Goal: Task Accomplishment & Management: Complete application form

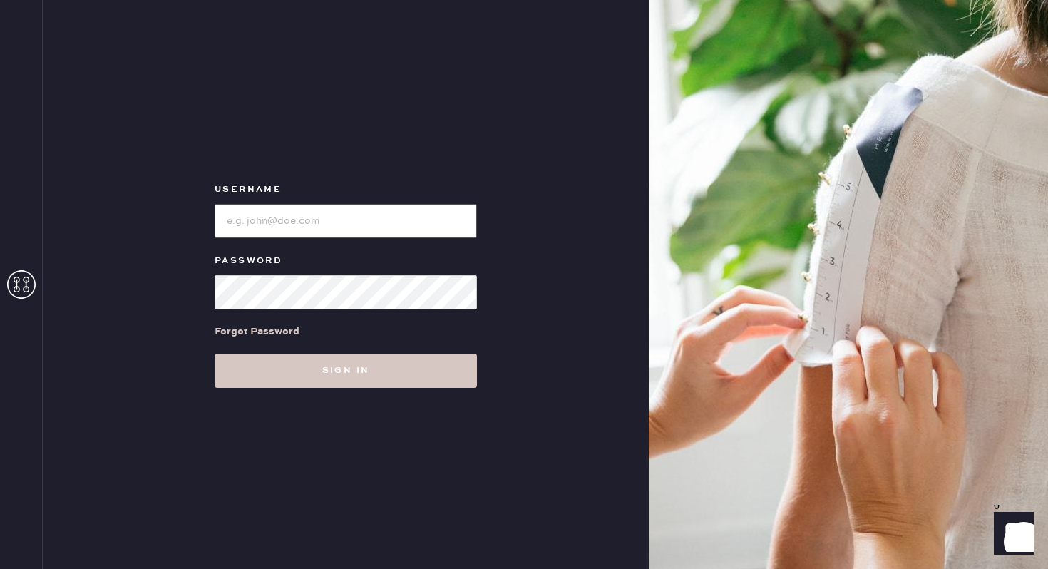
type input "reformationwilliamsburg"
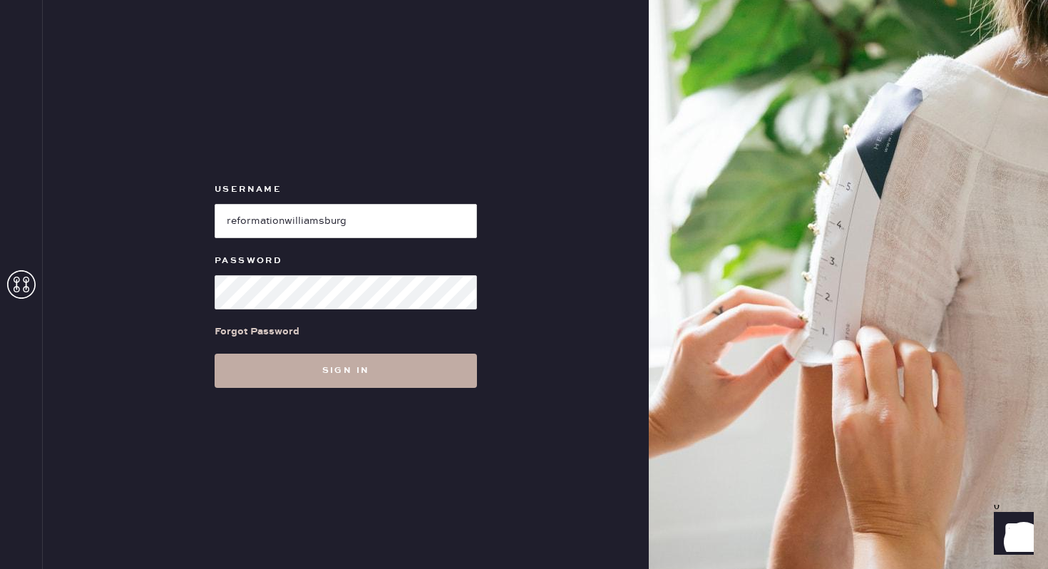
click at [331, 364] on button "Sign in" at bounding box center [346, 371] width 262 height 34
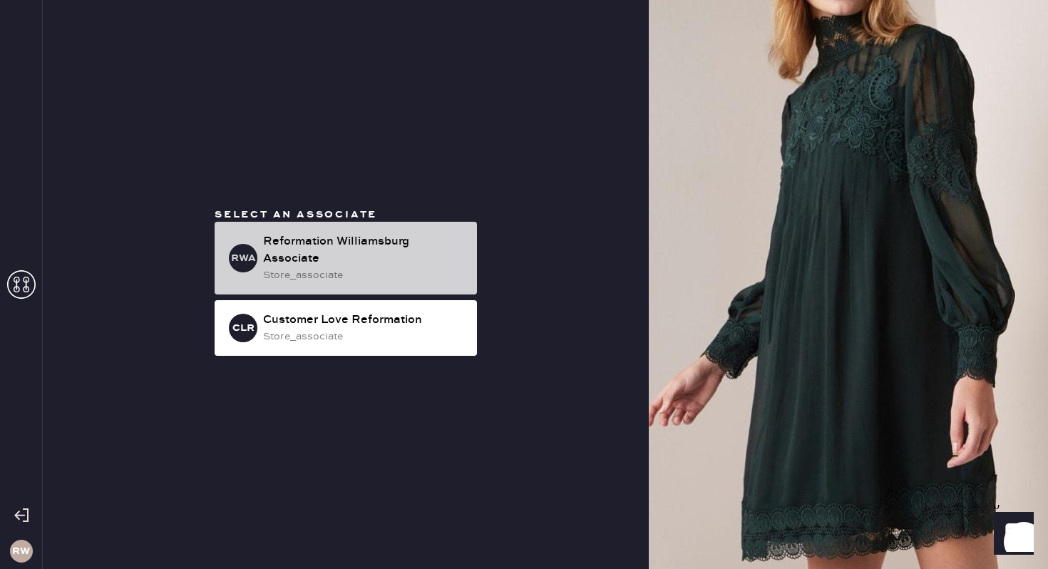
click at [316, 264] on div "Reformation Williamsburg Associate" at bounding box center [364, 250] width 202 height 34
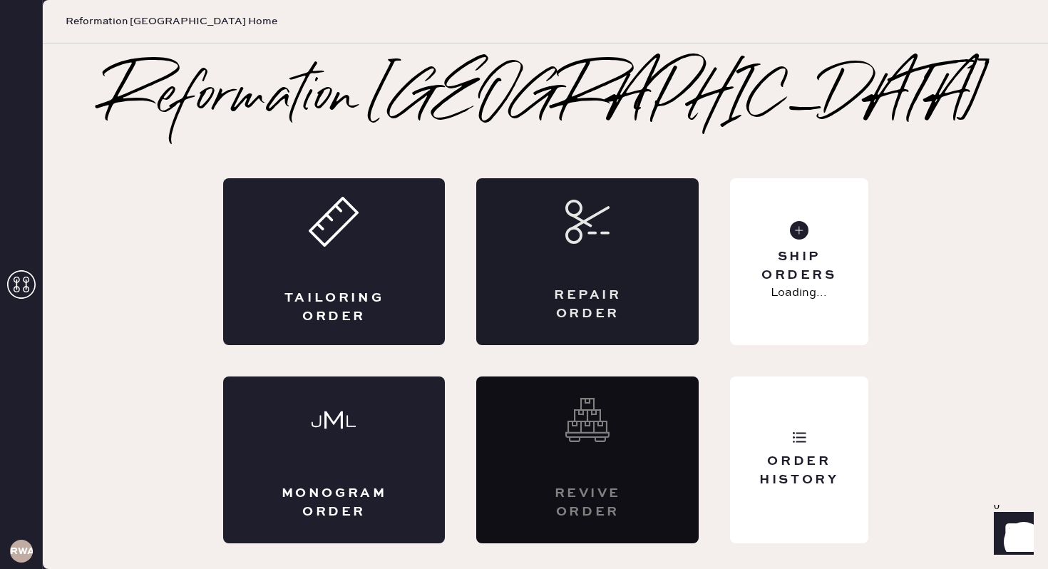
click at [547, 282] on div "Repair Order" at bounding box center [587, 261] width 222 height 167
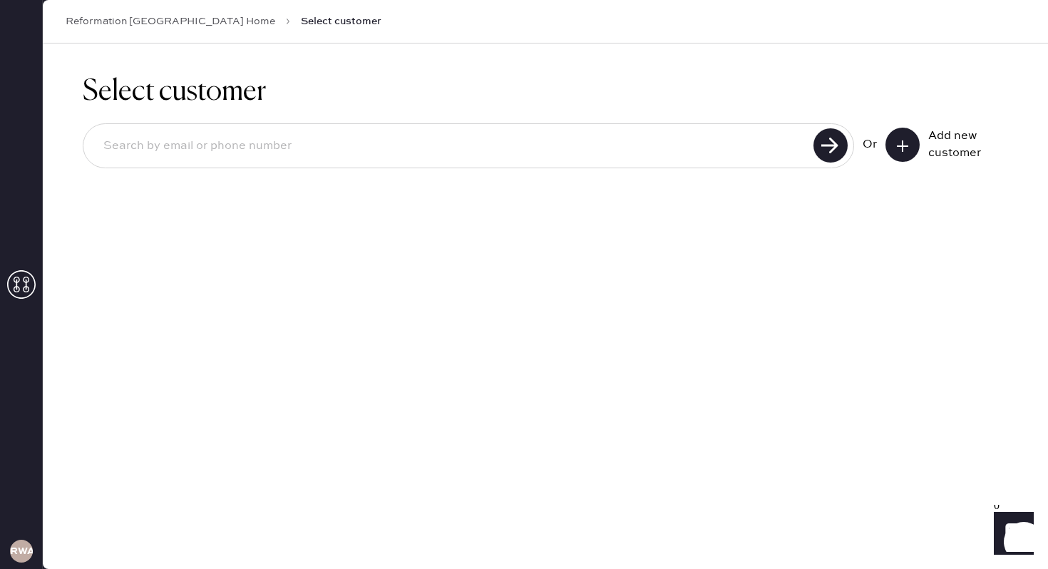
click at [182, 21] on link "Reformation [GEOGRAPHIC_DATA] Home" at bounding box center [171, 21] width 210 height 14
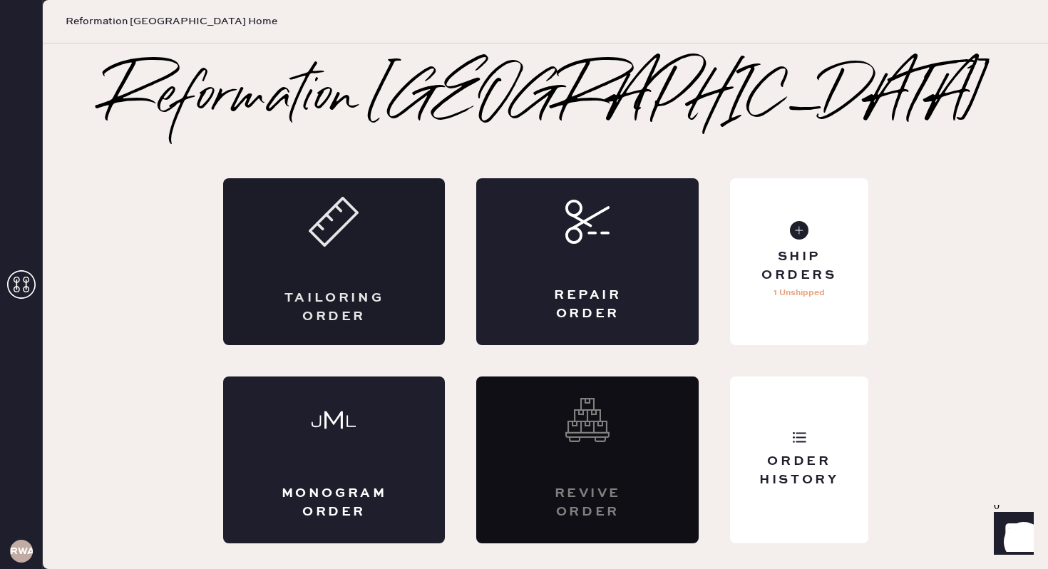
click at [354, 244] on icon at bounding box center [334, 222] width 50 height 50
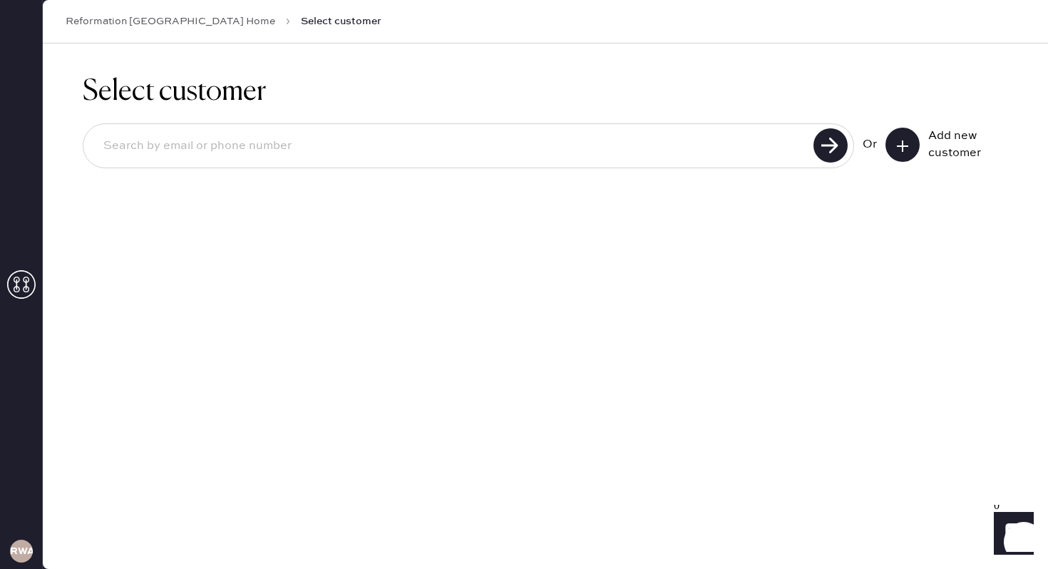
click at [209, 150] on input at bounding box center [450, 146] width 717 height 33
click at [900, 145] on icon at bounding box center [902, 146] width 14 height 14
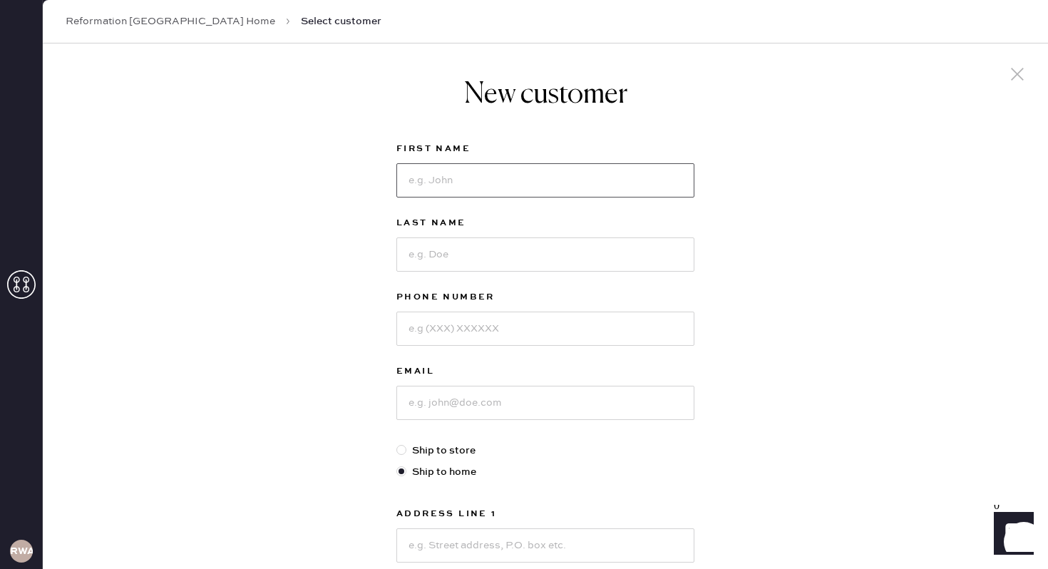
click at [517, 187] on input at bounding box center [545, 180] width 298 height 34
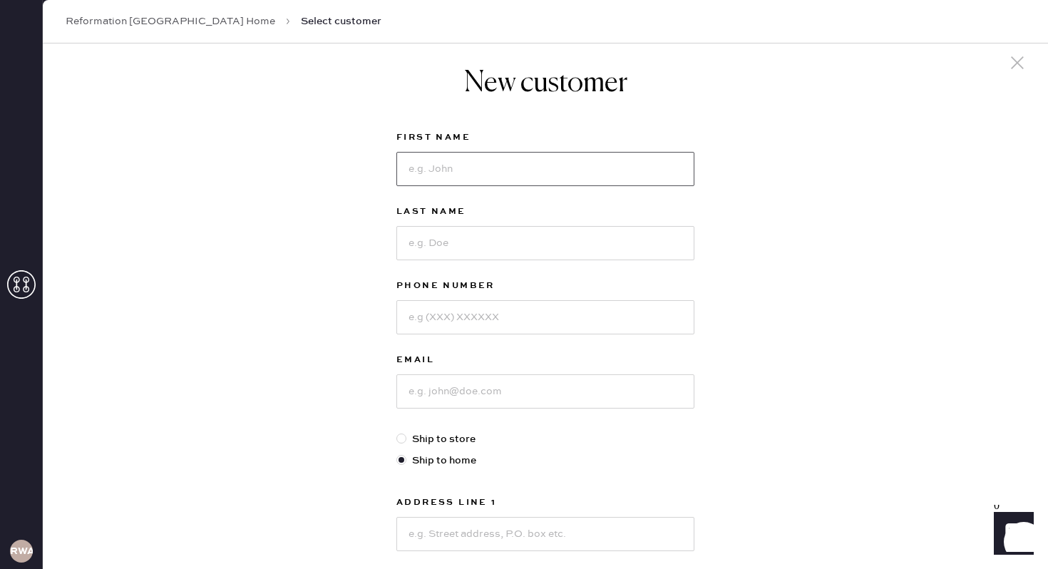
scroll to position [16, 0]
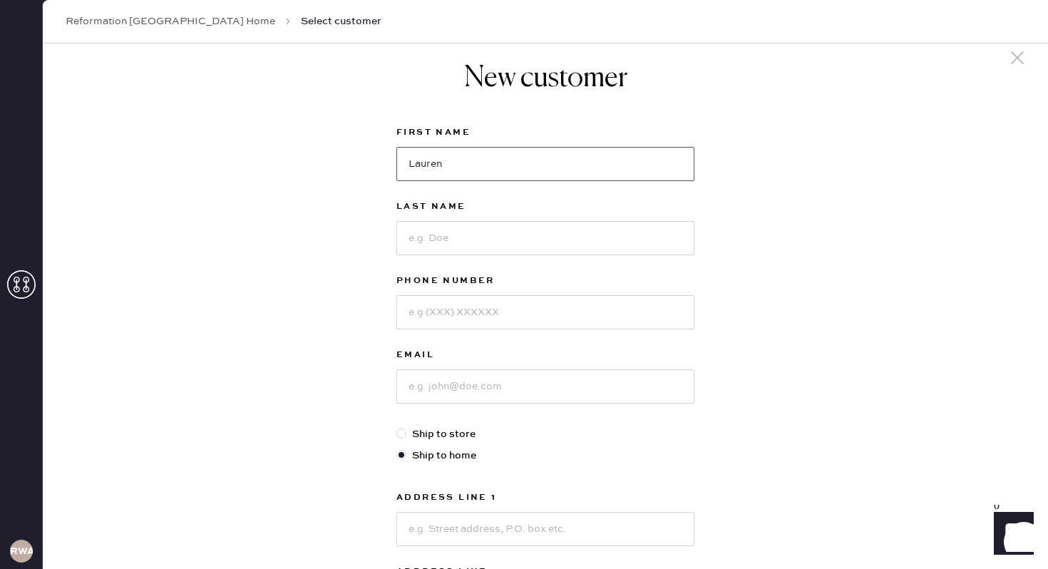
type input "Lauren"
type input "[PERSON_NAME]"
type input "7813368201"
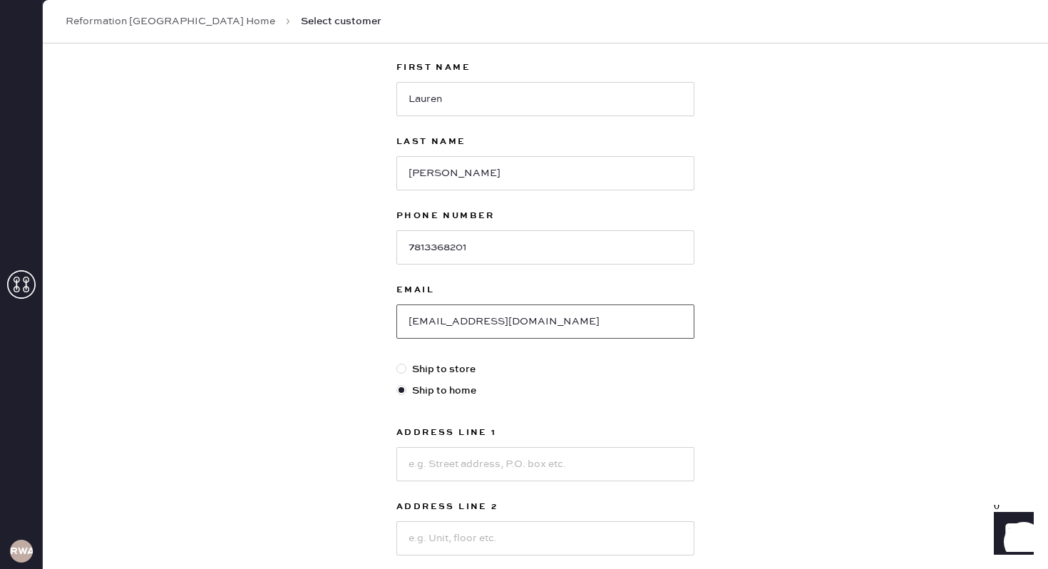
scroll to position [122, 0]
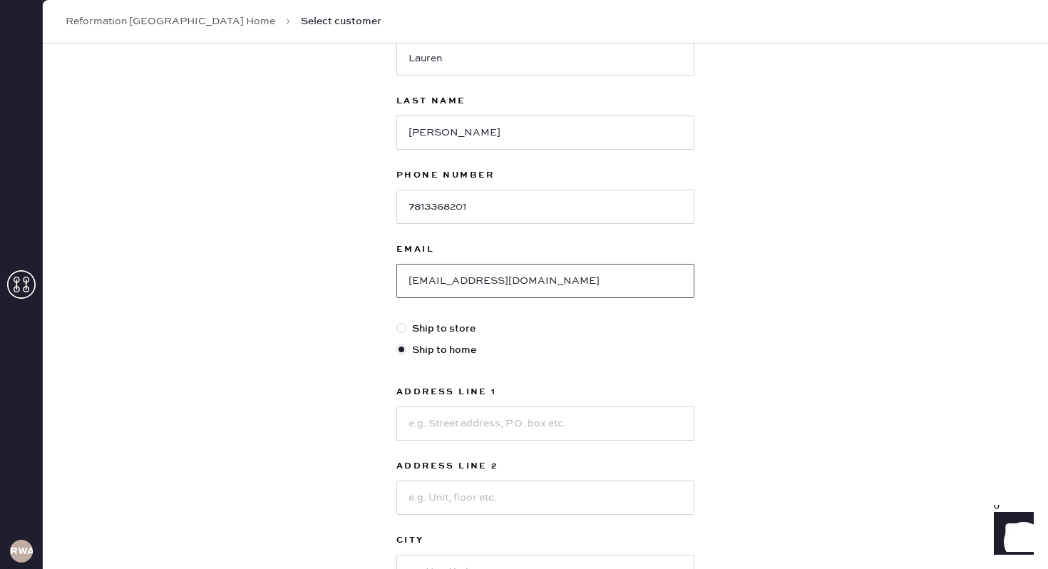
type input "[EMAIL_ADDRESS][DOMAIN_NAME]"
click at [615, 404] on div at bounding box center [545, 421] width 298 height 37
click at [594, 421] on input at bounding box center [545, 423] width 298 height 34
type input "[STREET_ADDRESS]"
type input "Apt 2R"
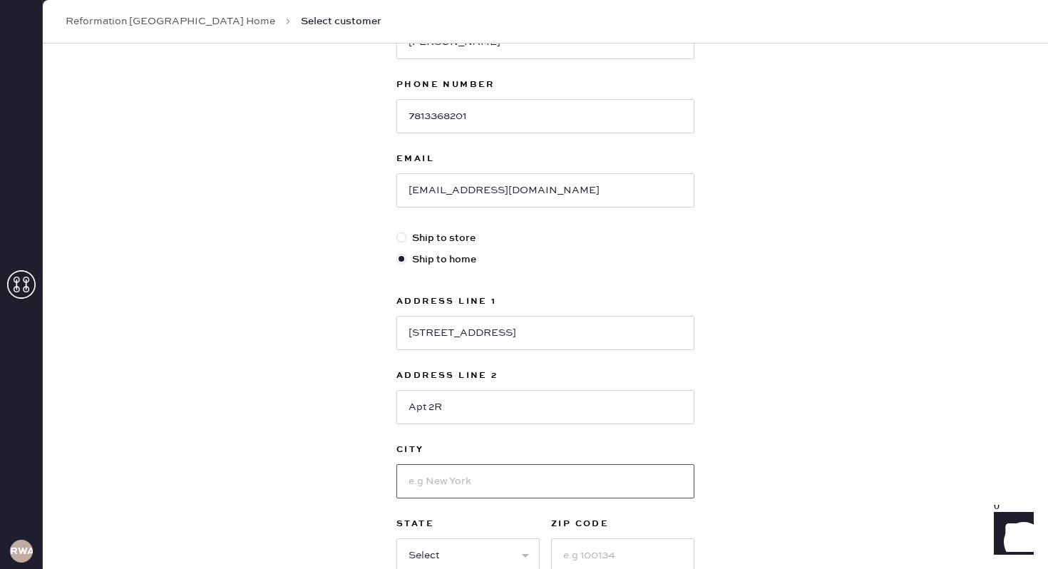
scroll to position [217, 0]
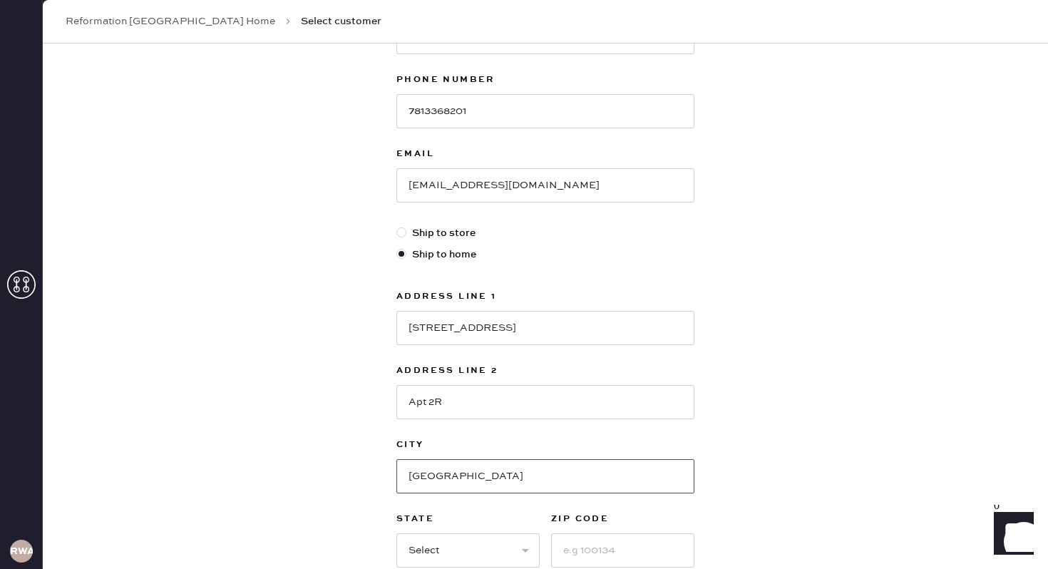
type input "[GEOGRAPHIC_DATA]"
select select "NY"
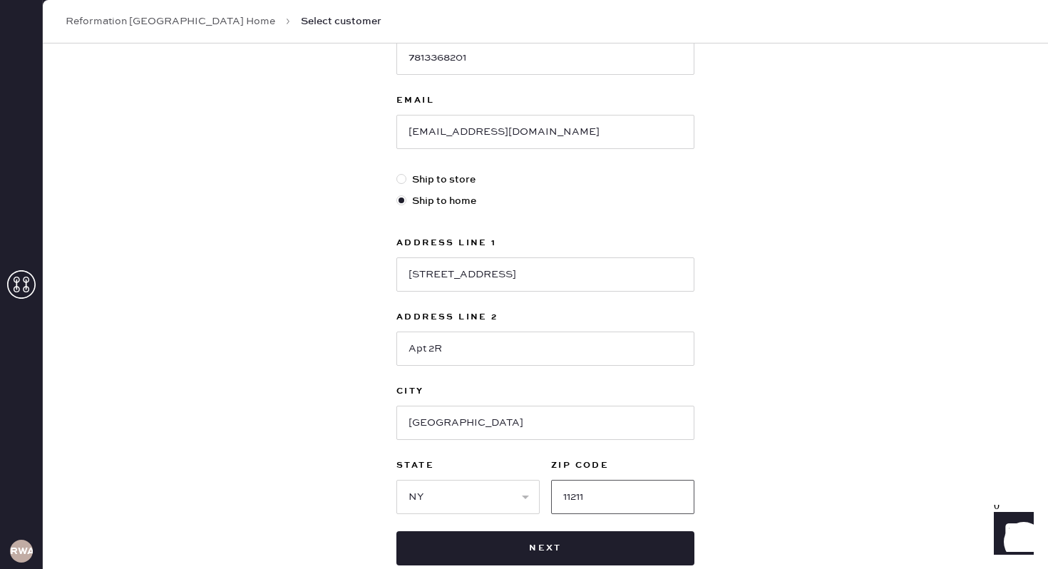
scroll to position [358, 0]
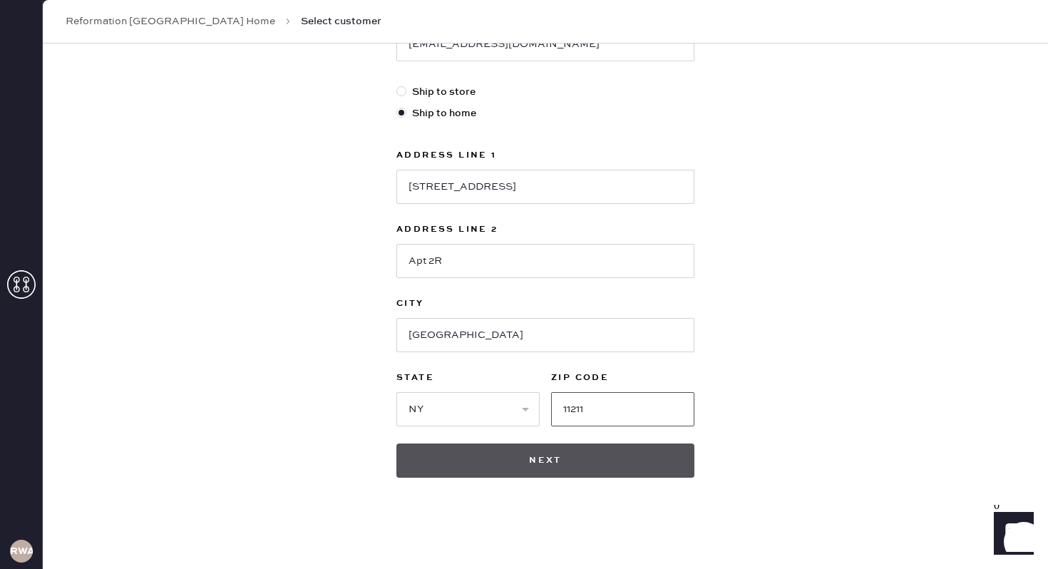
type input "11211"
click at [541, 470] on button "Next" at bounding box center [545, 460] width 298 height 34
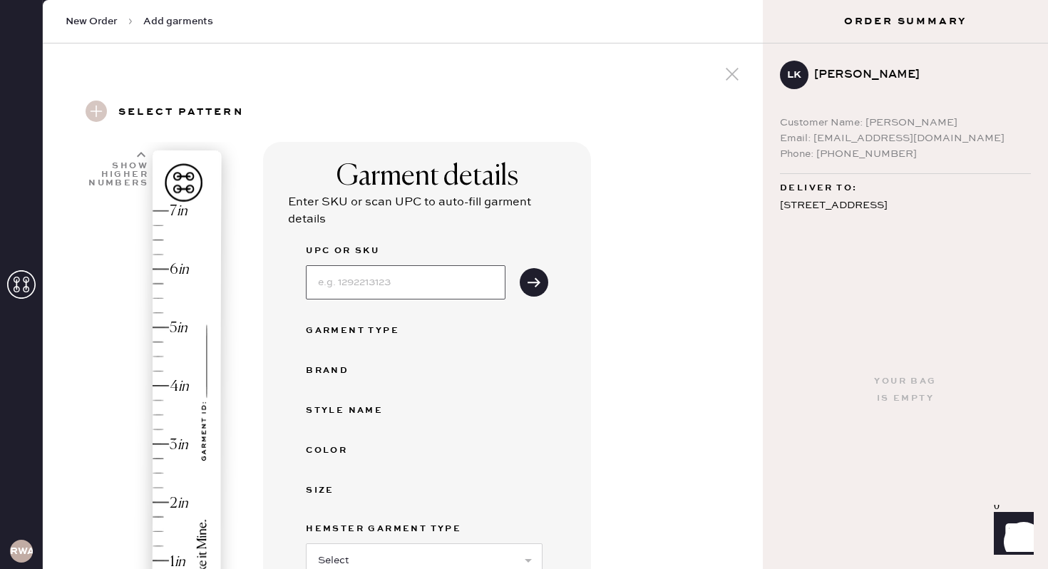
click at [433, 276] on input at bounding box center [406, 282] width 200 height 34
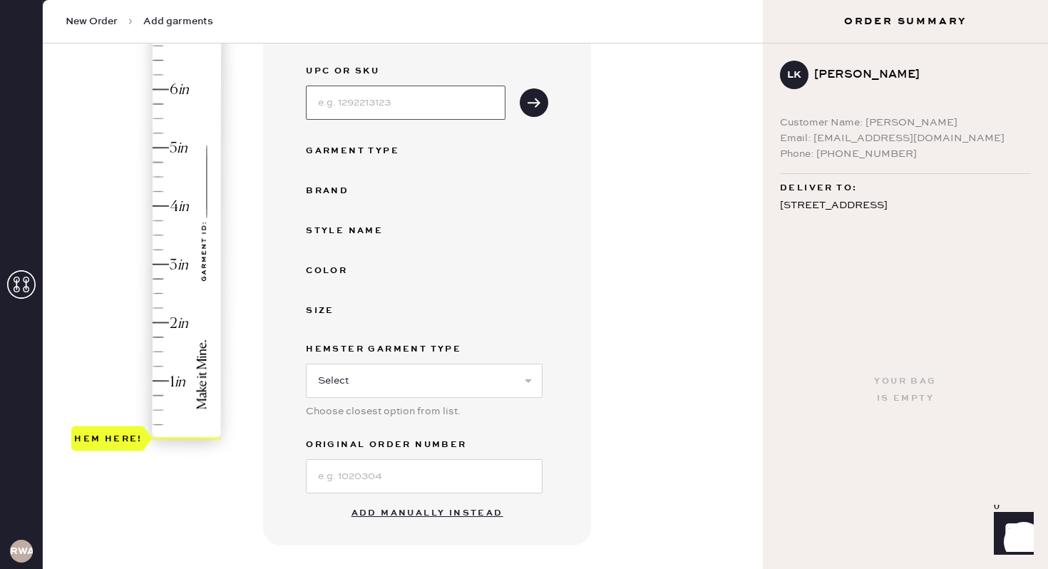
scroll to position [188, 0]
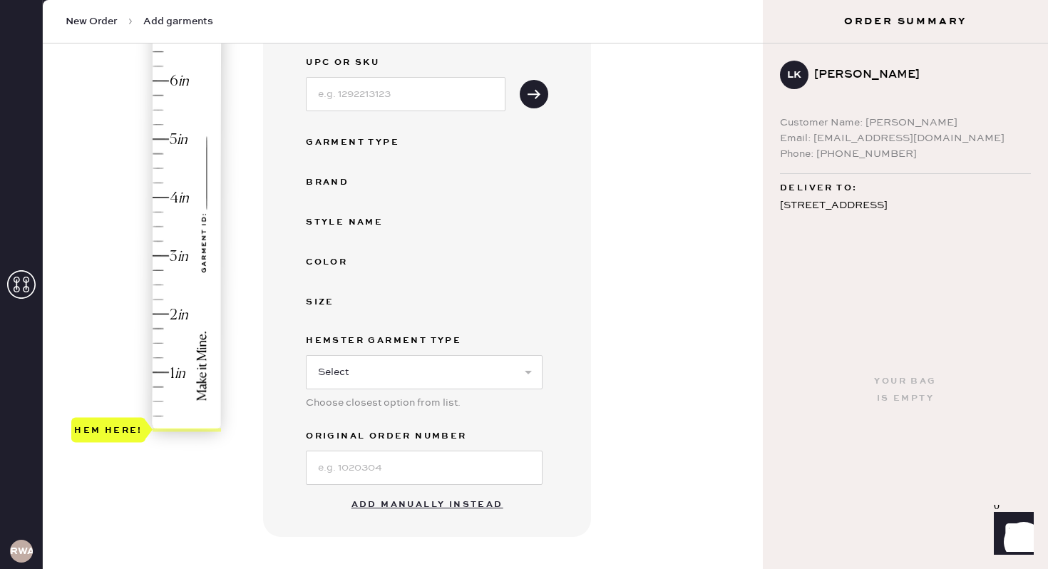
click at [159, 314] on div "Hem here!" at bounding box center [147, 226] width 152 height 421
click at [150, 252] on div "Hem here!" at bounding box center [147, 226] width 152 height 421
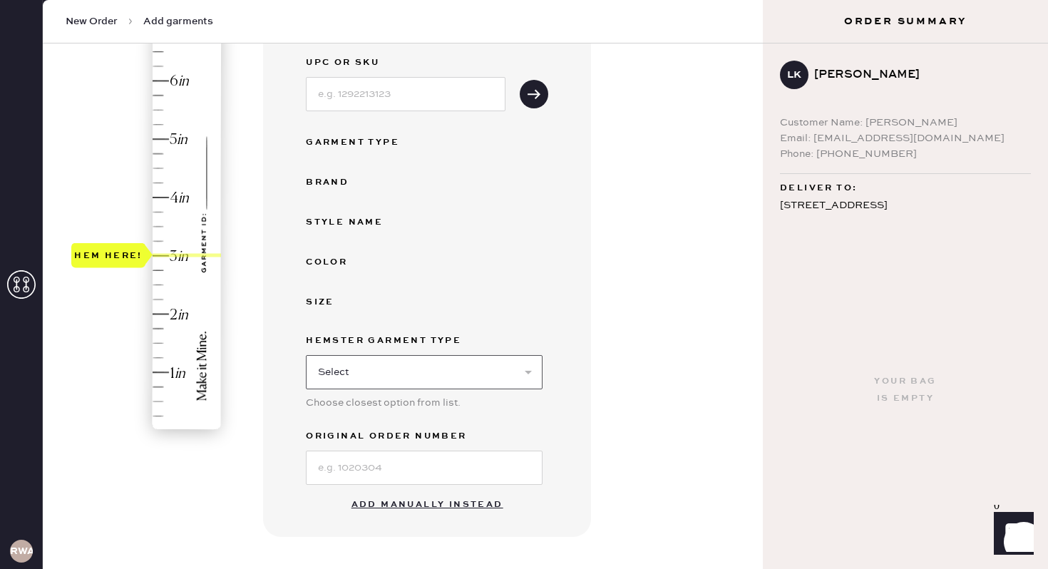
click at [342, 378] on select "Select Basic Skirt Jeans Leggings Pants Shorts Basic Sleeved Dress Basic Sleeve…" at bounding box center [424, 372] width 237 height 34
select select "2"
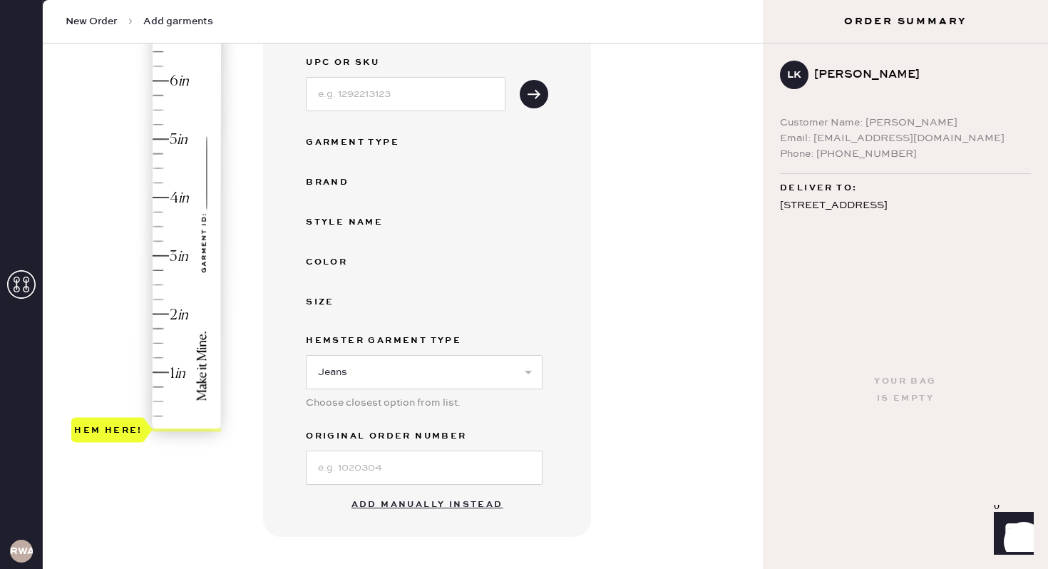
click at [335, 268] on div "Color" at bounding box center [363, 262] width 114 height 17
click at [406, 506] on button "Add manually instead" at bounding box center [427, 504] width 169 height 29
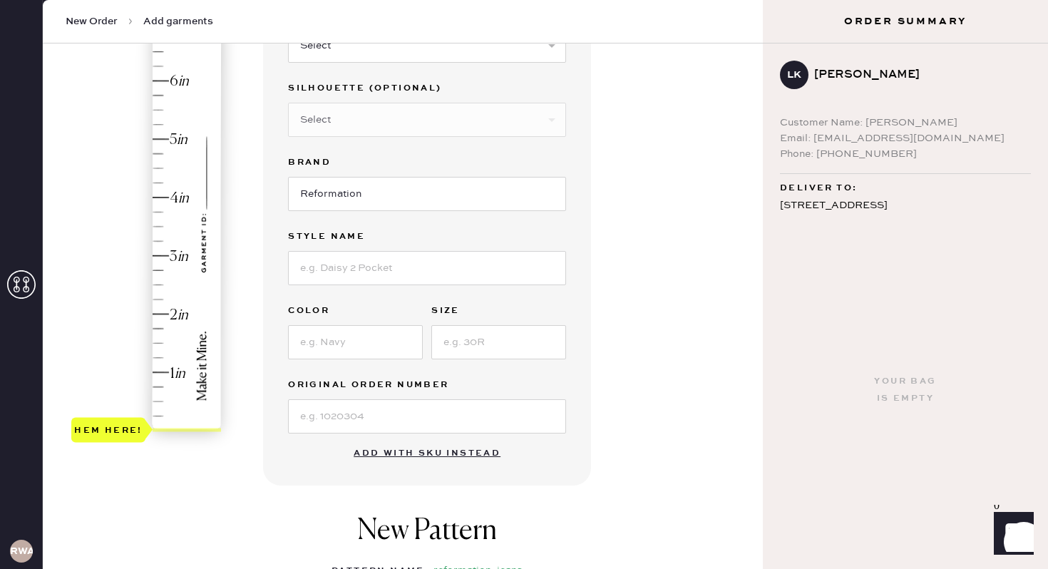
type input "3"
click at [169, 250] on div "Hem here!" at bounding box center [147, 226] width 152 height 421
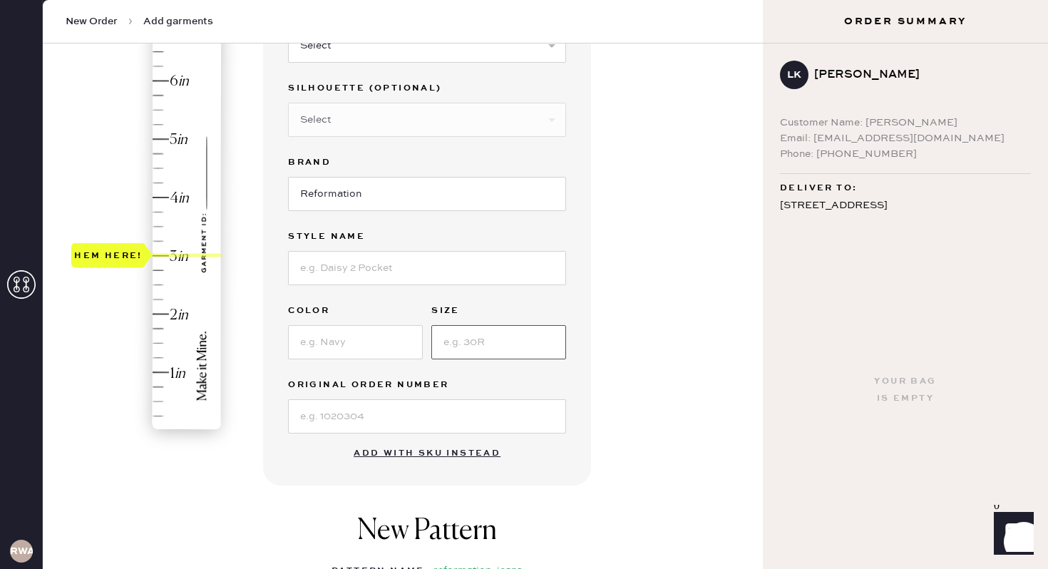
click at [463, 328] on input at bounding box center [498, 342] width 135 height 34
click at [472, 341] on input at bounding box center [498, 342] width 135 height 34
type input "24"
click at [386, 345] on input at bounding box center [355, 342] width 135 height 34
click at [383, 274] on input at bounding box center [427, 268] width 278 height 34
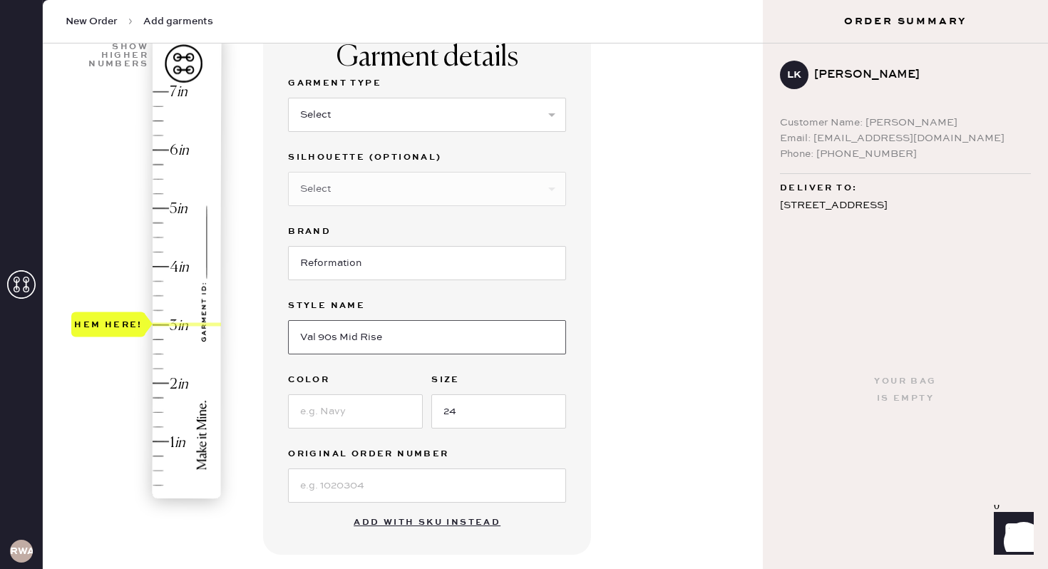
scroll to position [91, 0]
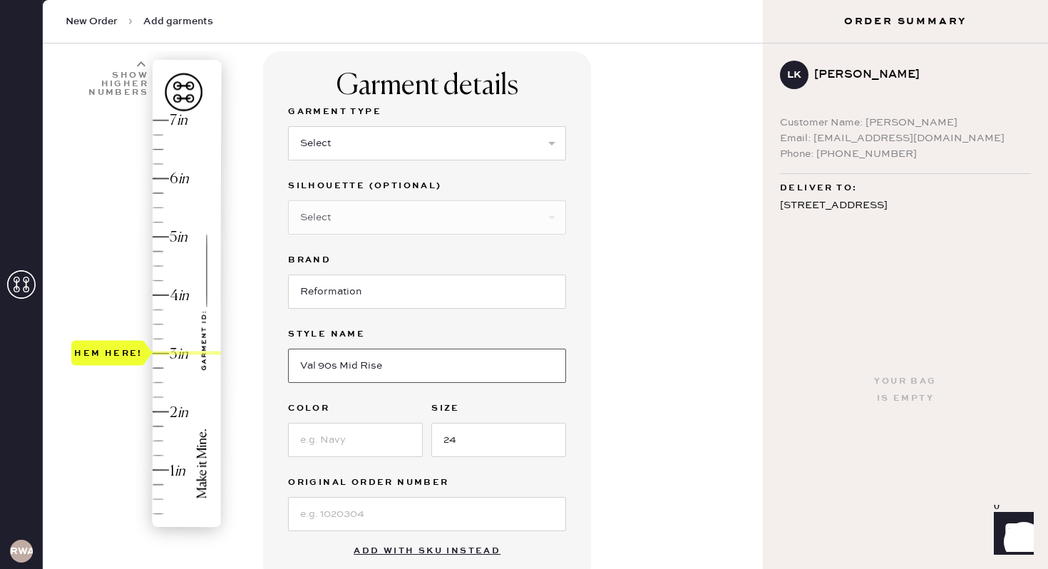
type input "Val 90s Mid Rise"
click at [370, 139] on select "Select Basic Skirt Jeans Leggings Pants Shorts Basic Sleeved Dress Basic Sleeve…" at bounding box center [427, 143] width 278 height 34
select select "2"
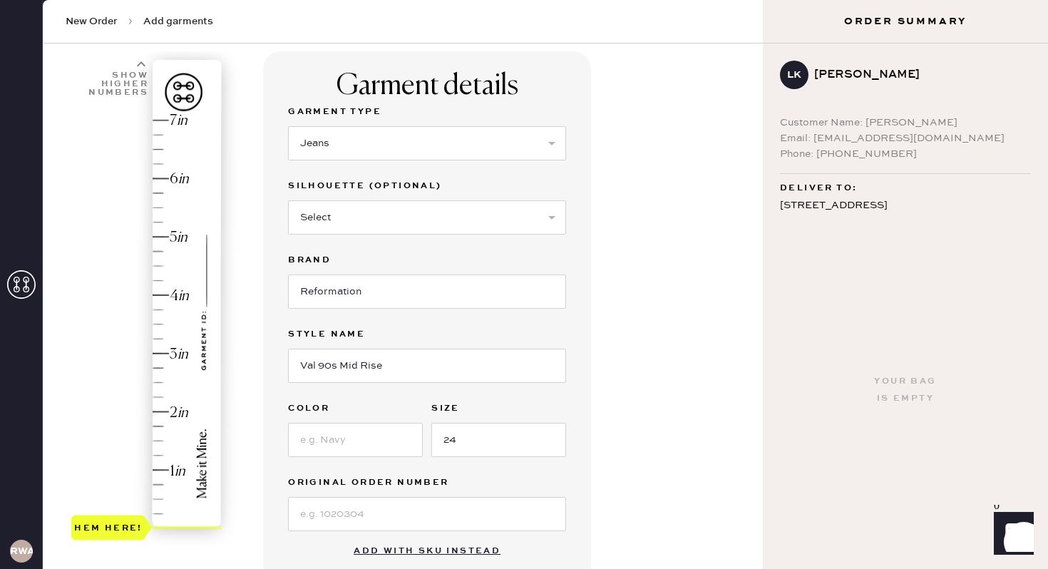
type input "3"
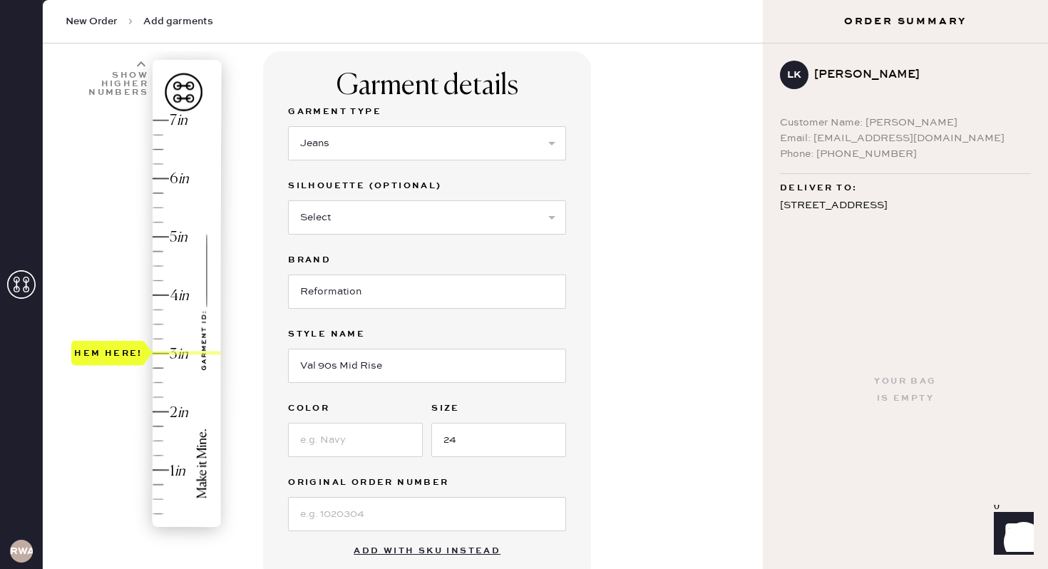
click at [157, 354] on div "Hem here!" at bounding box center [147, 324] width 152 height 421
click at [409, 218] on select "Select Shorts Cropped Flare Boot Cut Straight Skinny Other" at bounding box center [427, 217] width 278 height 34
select select "5"
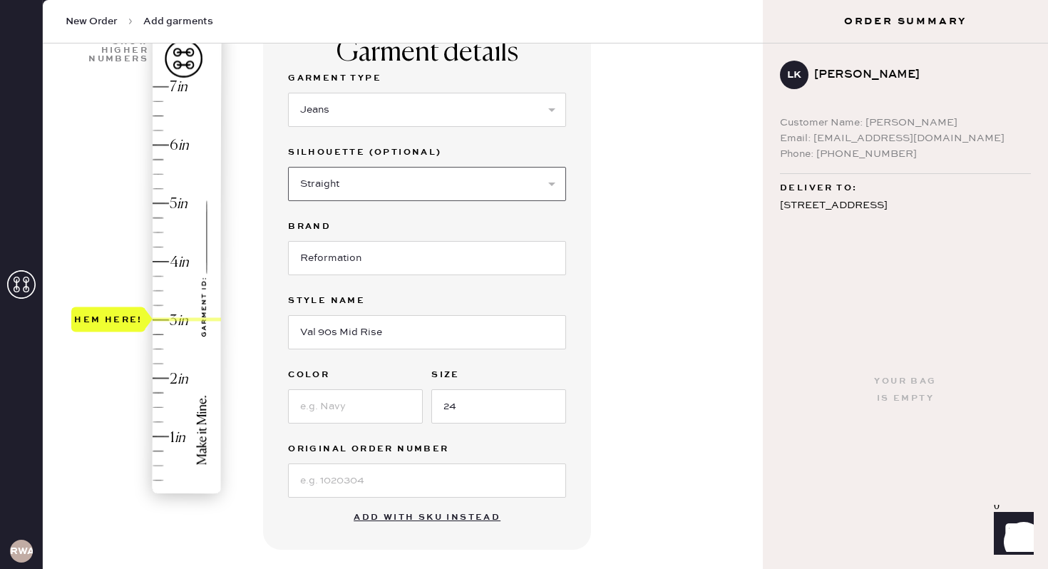
scroll to position [133, 0]
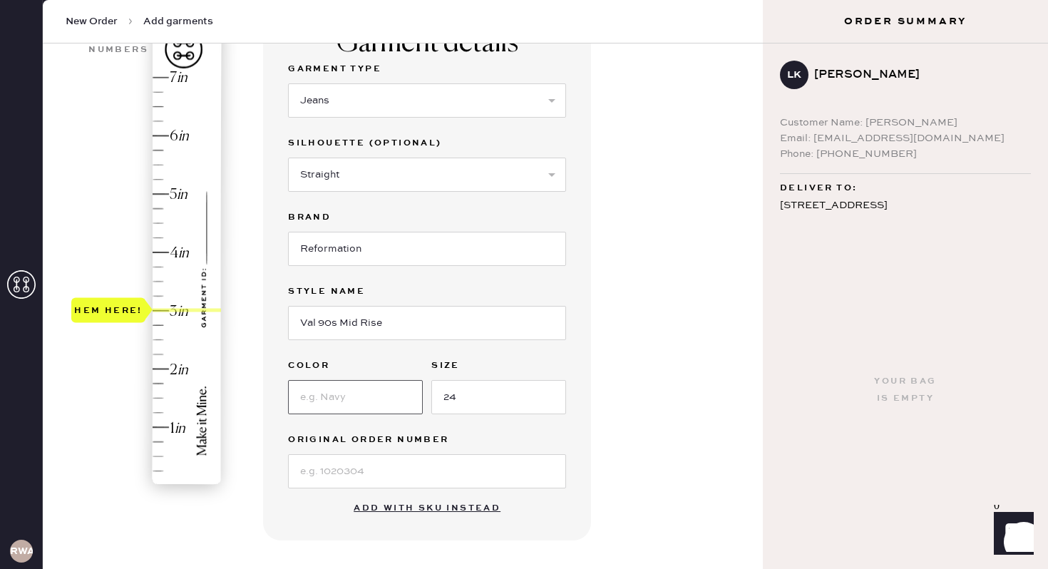
click at [347, 393] on input at bounding box center [355, 397] width 135 height 34
click at [574, 416] on div "Garment details Garment Type Select Basic Skirt Jeans Leggings Pants Shorts Bas…" at bounding box center [427, 275] width 328 height 532
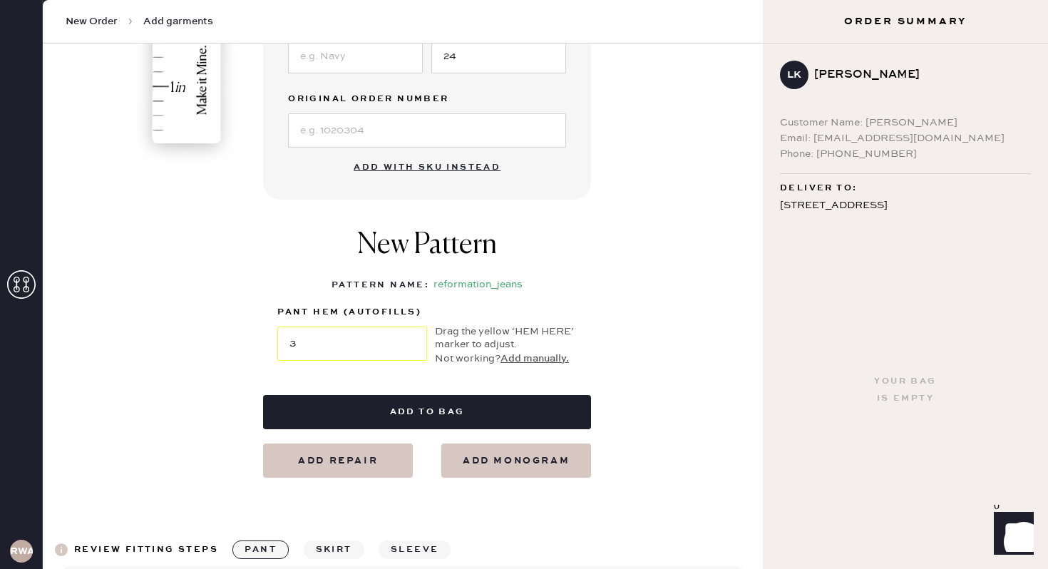
scroll to position [476, 0]
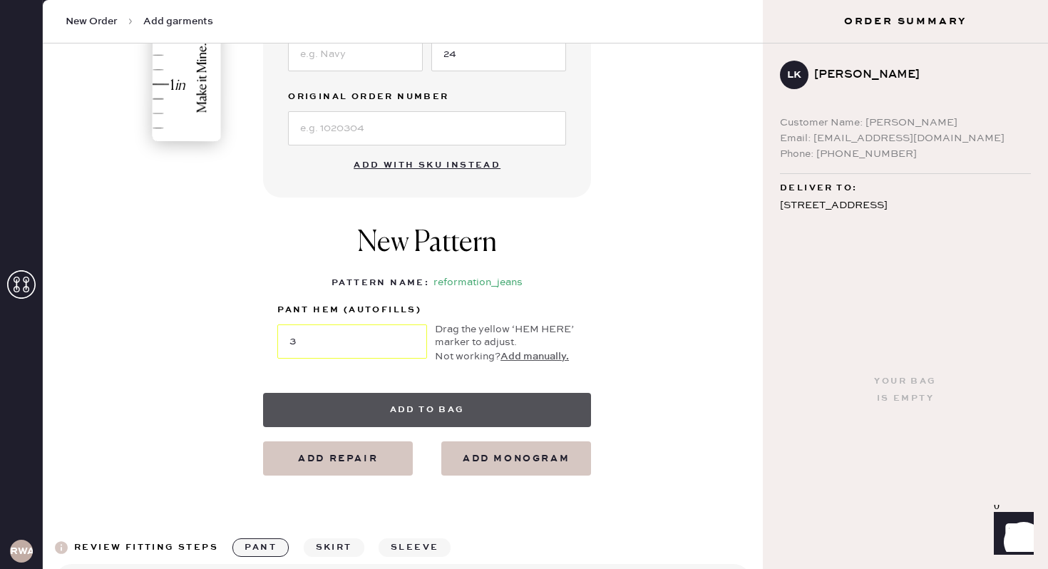
click at [452, 401] on button "Add to bag" at bounding box center [427, 410] width 328 height 34
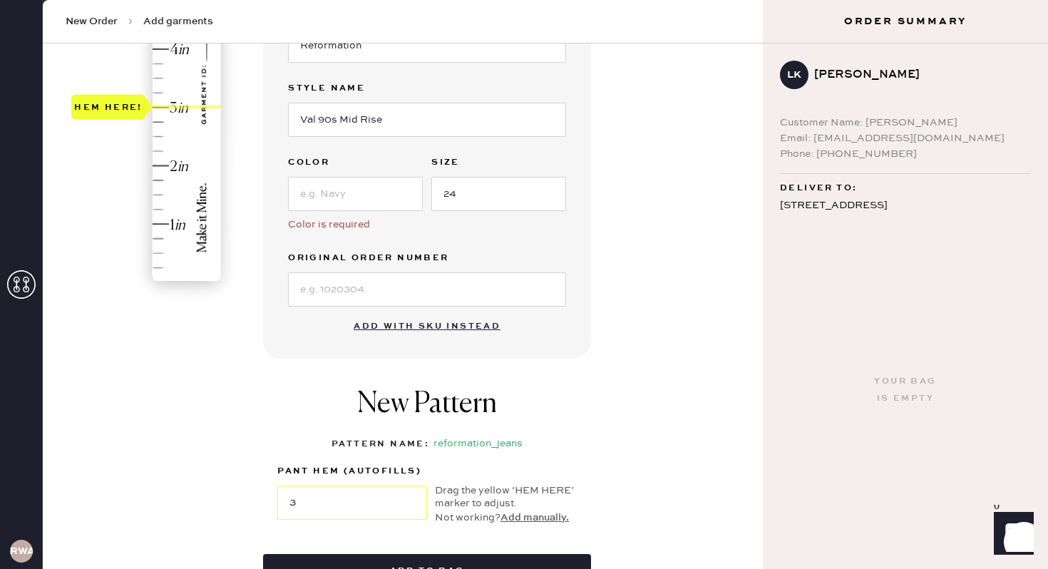
scroll to position [339, 0]
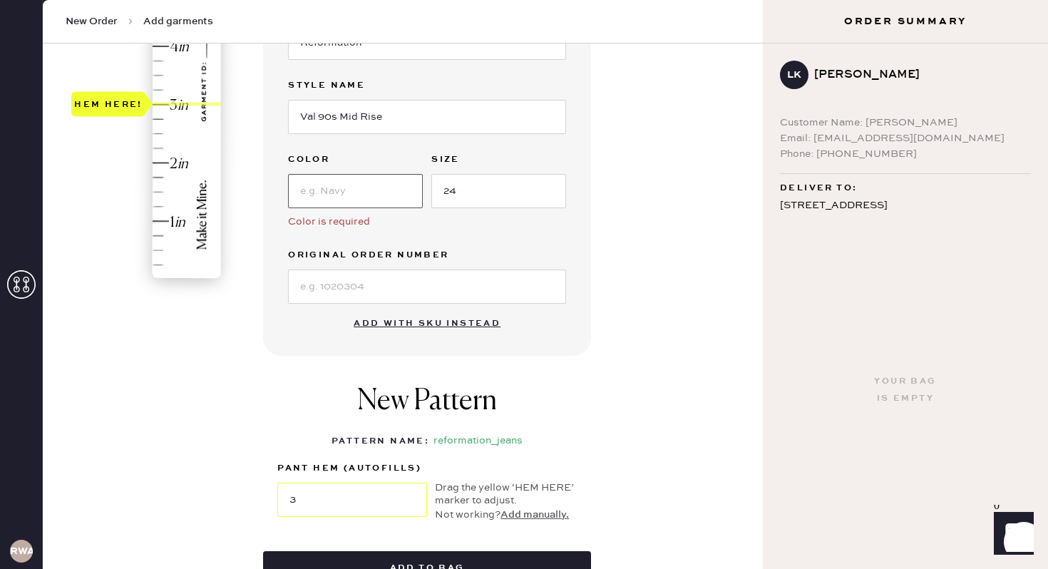
click at [358, 194] on input at bounding box center [355, 191] width 135 height 34
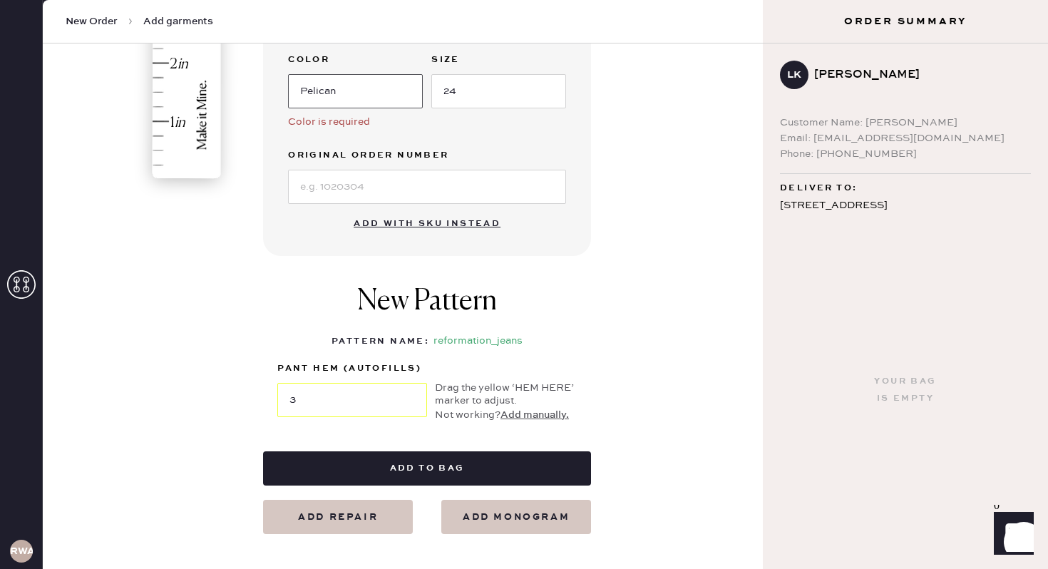
scroll to position [458, 0]
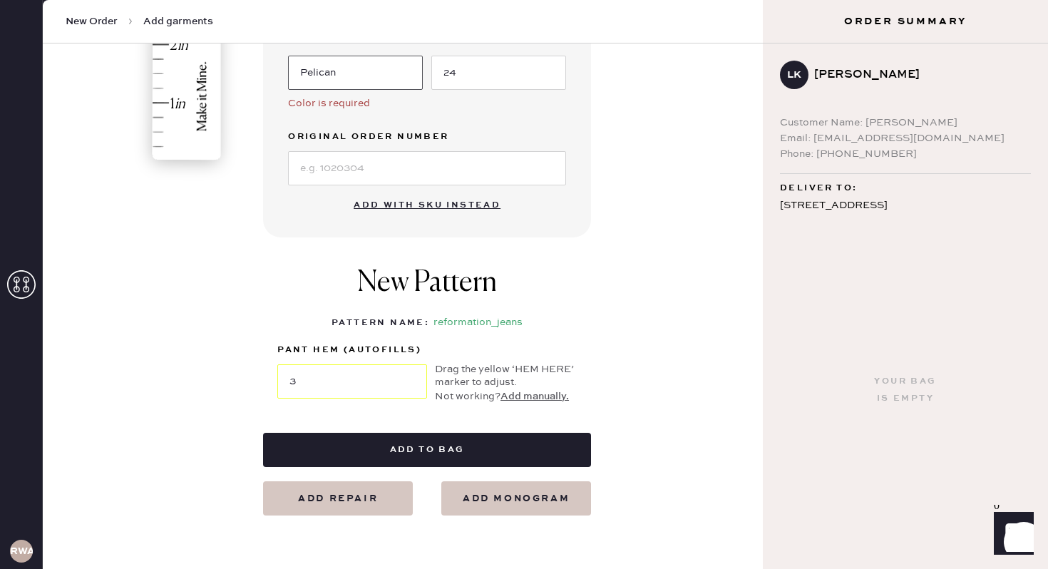
type input "Pelican"
click at [481, 421] on div "New Pattern Pattern Name : reformation_jeans 1 in 2 in 3 in 4 in Show higher nu…" at bounding box center [427, 334] width 328 height 195
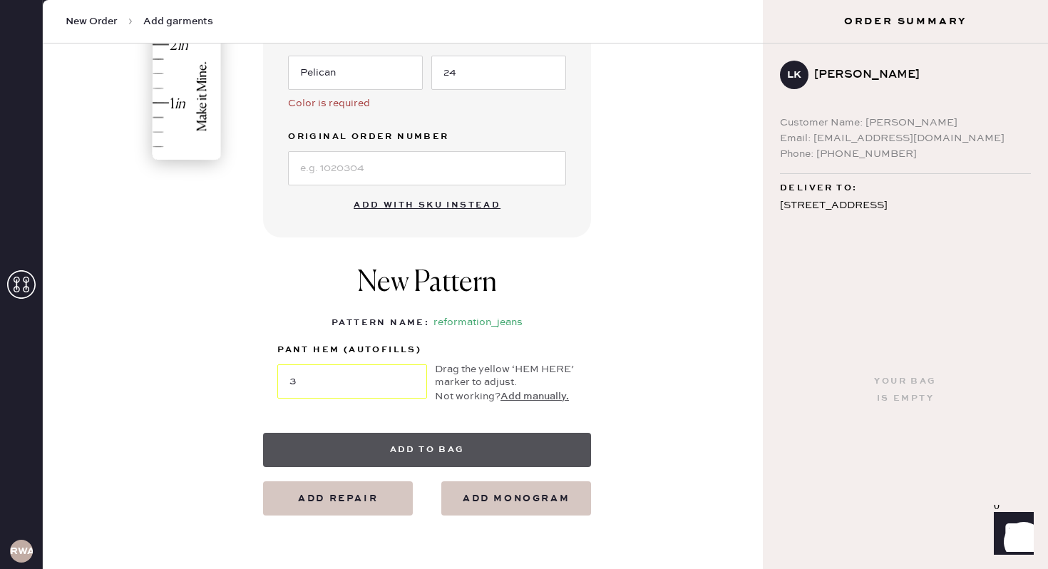
click at [482, 438] on button "Add to bag" at bounding box center [427, 450] width 328 height 34
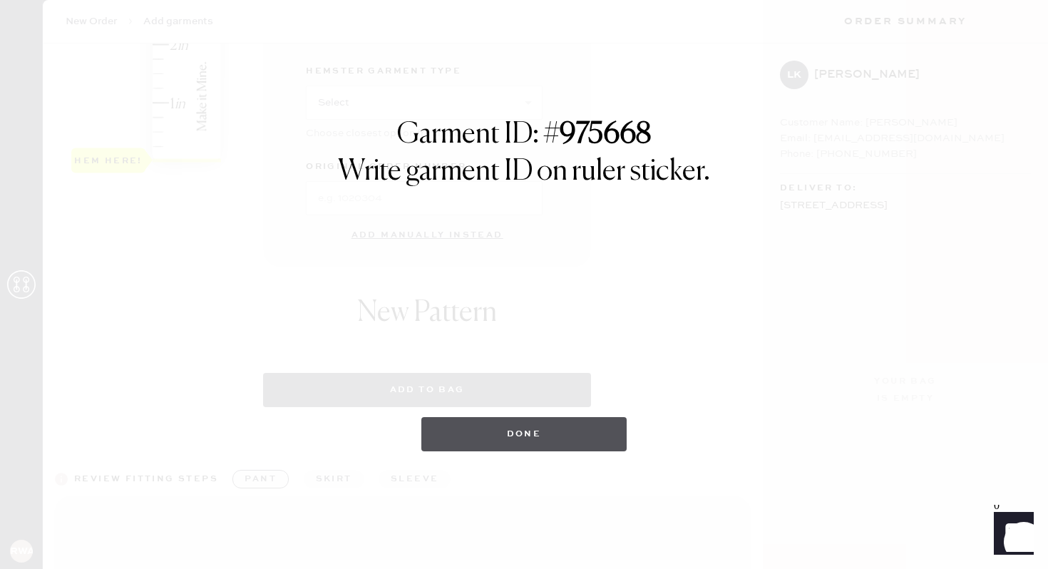
select select "2"
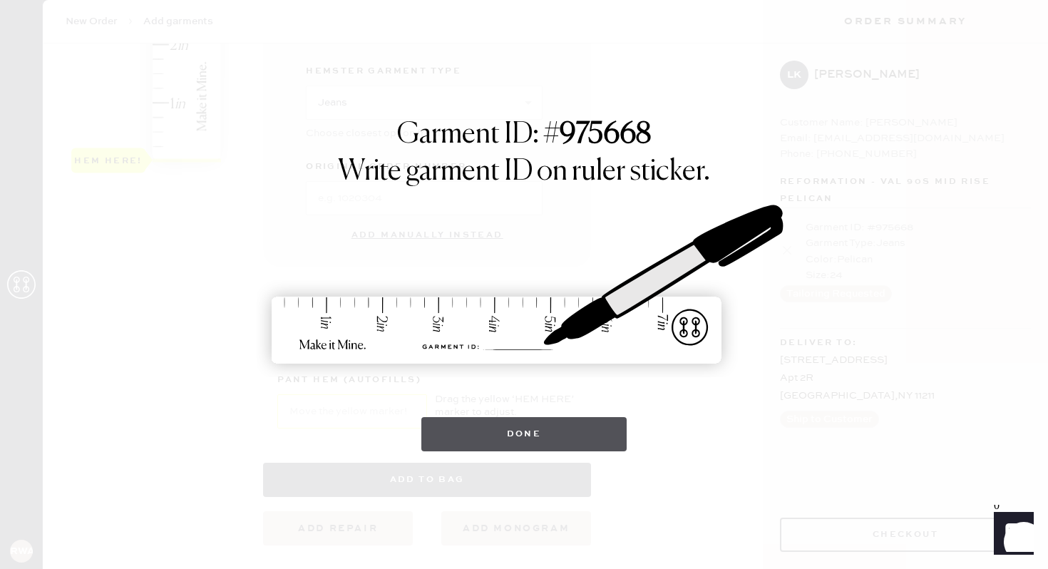
click at [526, 428] on button "Done" at bounding box center [524, 434] width 206 height 34
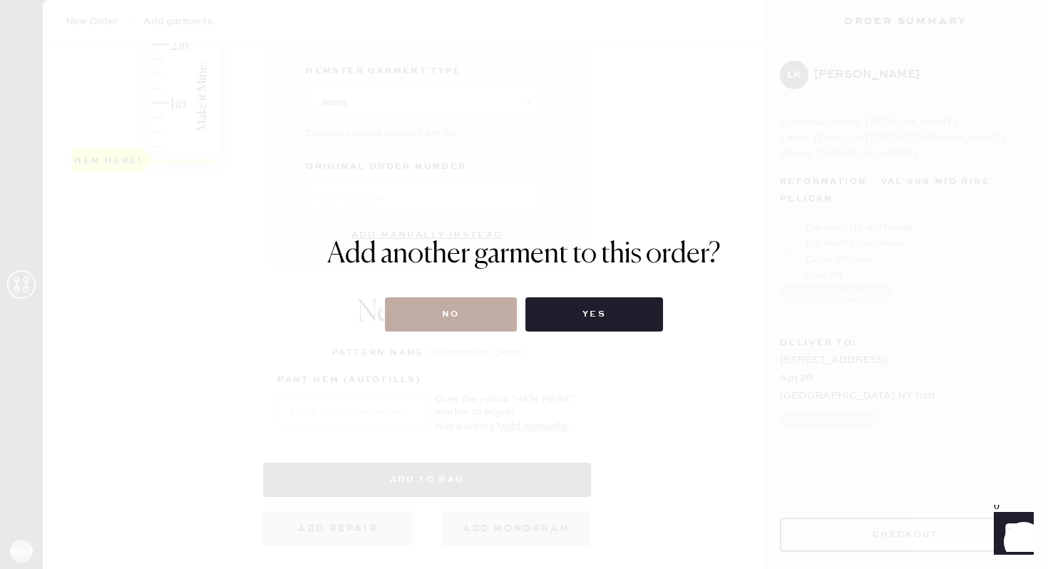
click at [470, 319] on button "No" at bounding box center [451, 314] width 132 height 34
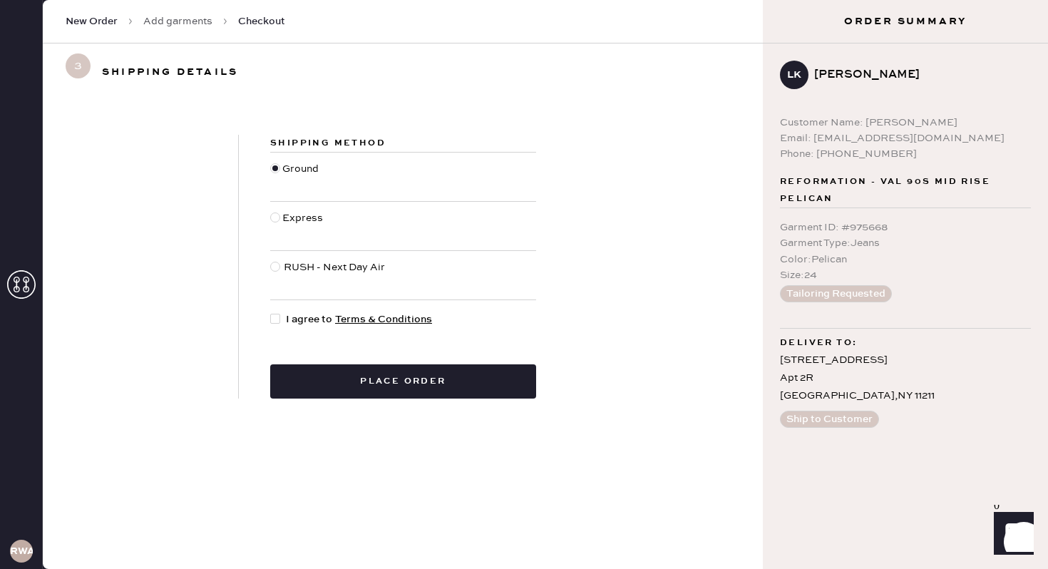
click at [278, 321] on div at bounding box center [275, 319] width 10 height 10
click at [271, 312] on input "I agree to Terms & Conditions" at bounding box center [270, 311] width 1 height 1
checkbox input "true"
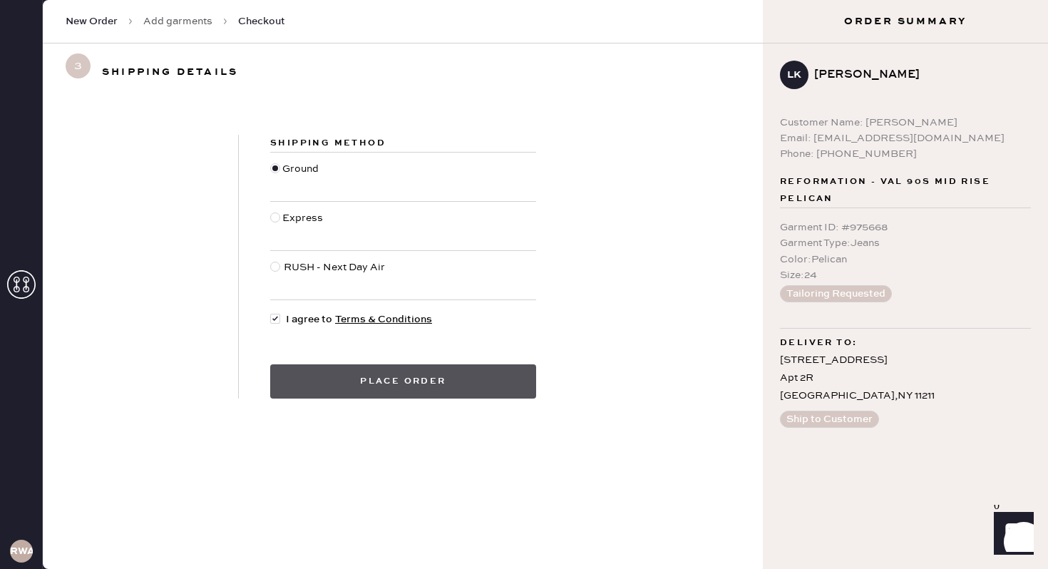
click at [431, 385] on button "Place order" at bounding box center [403, 381] width 266 height 34
